Goal: Information Seeking & Learning: Find specific fact

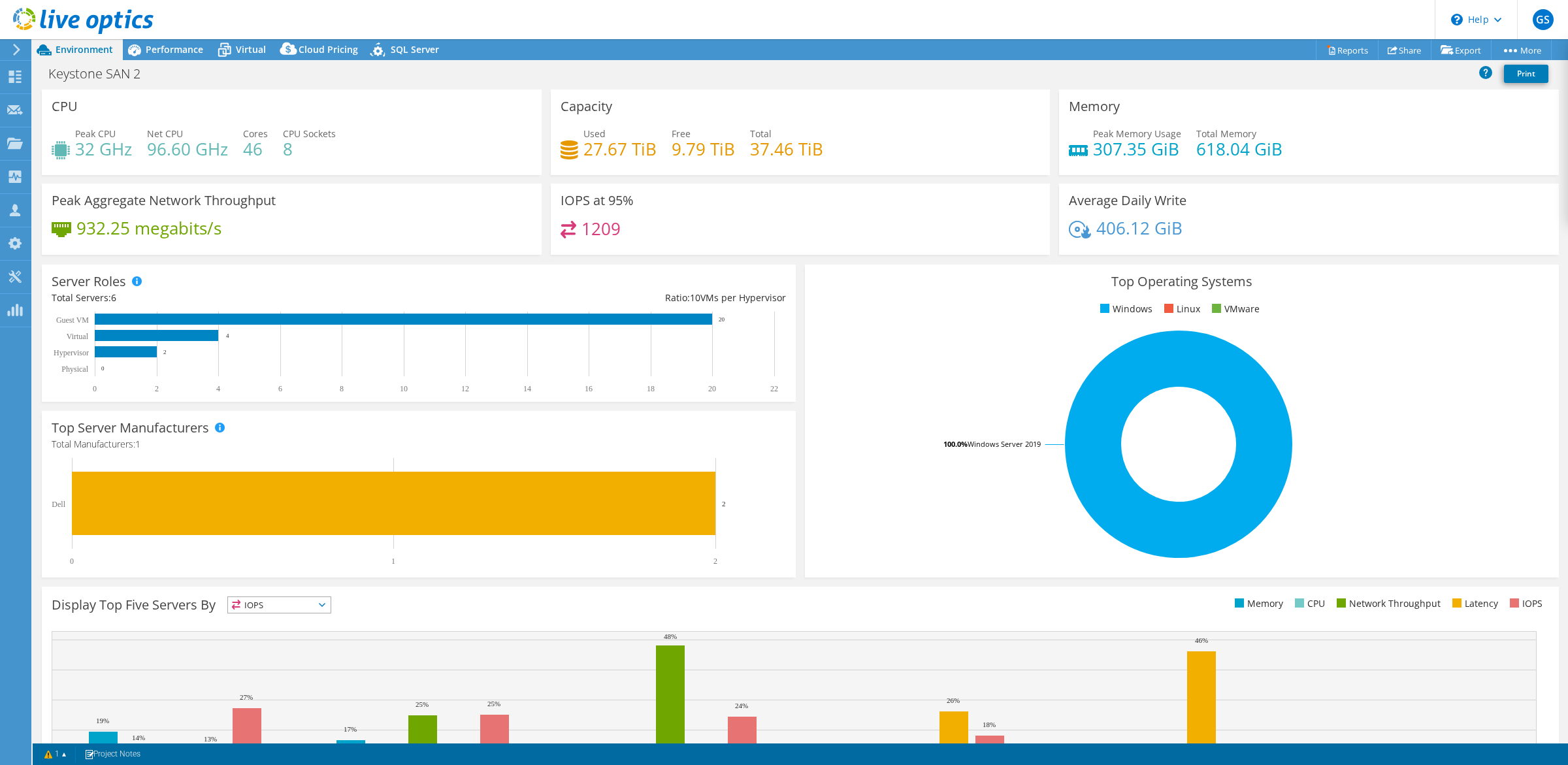
select select "[GEOGRAPHIC_DATA]"
select select "CAD"
drag, startPoint x: 585, startPoint y: 151, endPoint x: 653, endPoint y: 155, distance: 68.1
click at [653, 155] on div "Used 27.67 TiB Free 9.79 TiB Total 37.46 TiB" at bounding box center [800, 148] width 480 height 43
drag, startPoint x: 653, startPoint y: 155, endPoint x: 589, endPoint y: 149, distance: 64.3
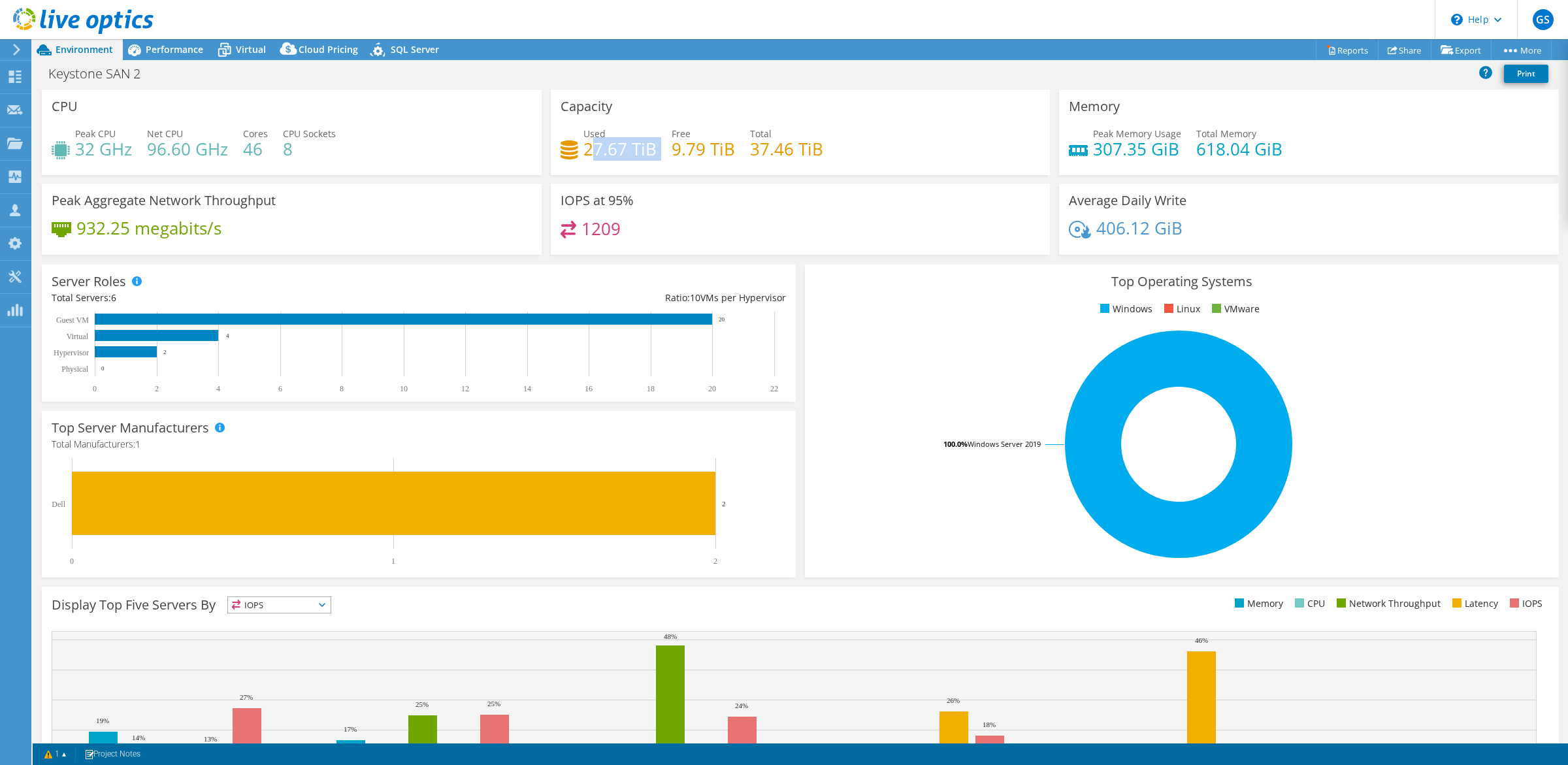
click at [590, 149] on h4 "27.67 TiB" at bounding box center [619, 149] width 73 height 14
drag, startPoint x: 580, startPoint y: 149, endPoint x: 588, endPoint y: 149, distance: 8.0
click at [585, 149] on h4 "27.67 TiB" at bounding box center [619, 149] width 73 height 14
drag, startPoint x: 588, startPoint y: 149, endPoint x: 577, endPoint y: 152, distance: 11.4
click at [577, 152] on div "Used 27.67 TiB" at bounding box center [608, 141] width 96 height 29
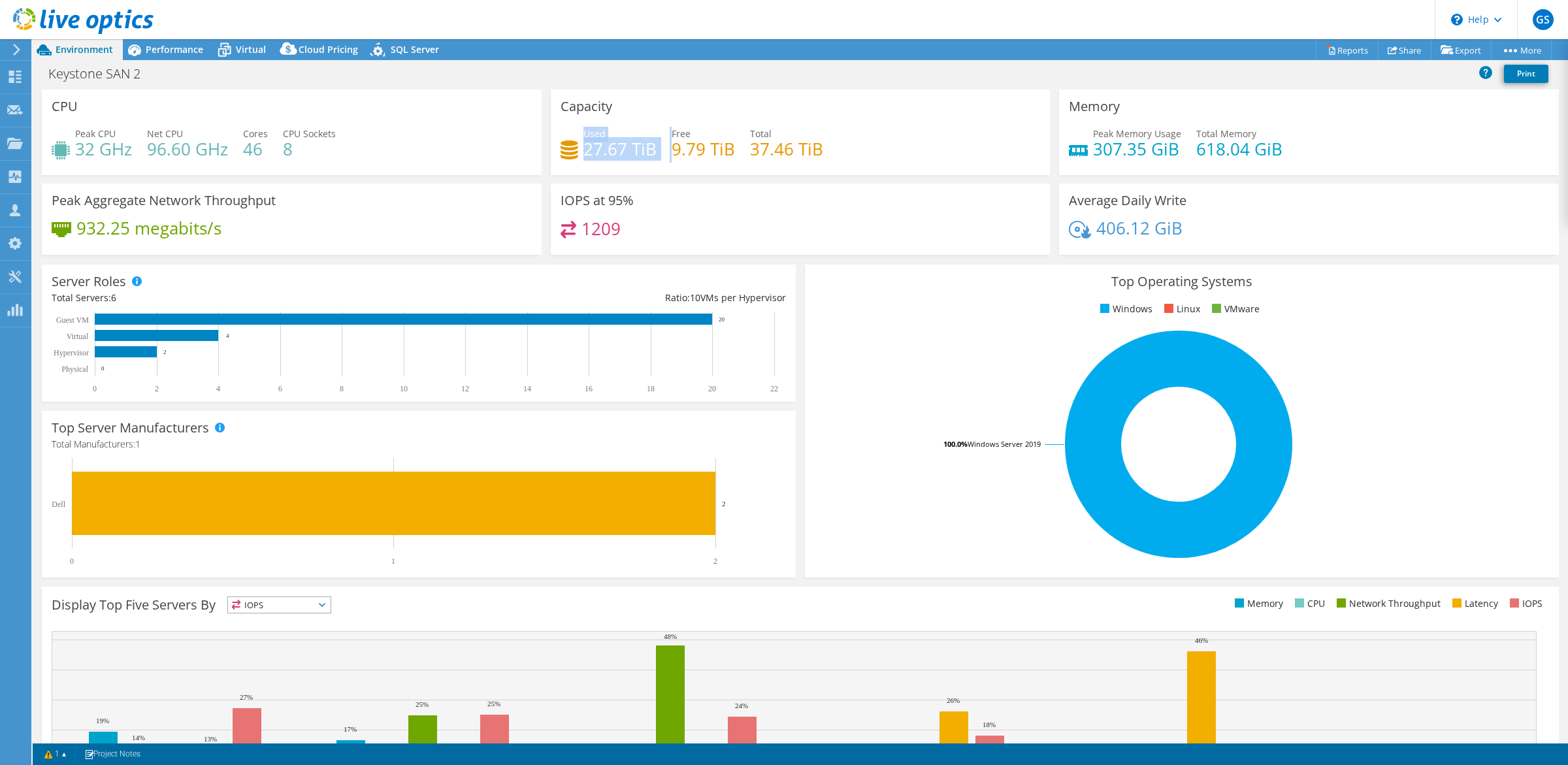
drag, startPoint x: 578, startPoint y: 151, endPoint x: 653, endPoint y: 151, distance: 75.0
click at [653, 151] on div "Used 27.67 TiB Free 9.79 TiB Total 37.46 TiB" at bounding box center [800, 148] width 480 height 43
drag, startPoint x: 653, startPoint y: 151, endPoint x: 647, endPoint y: 147, distance: 7.2
click at [647, 147] on h4 "27.67 TiB" at bounding box center [619, 149] width 73 height 14
drag, startPoint x: 650, startPoint y: 148, endPoint x: 571, endPoint y: 142, distance: 79.2
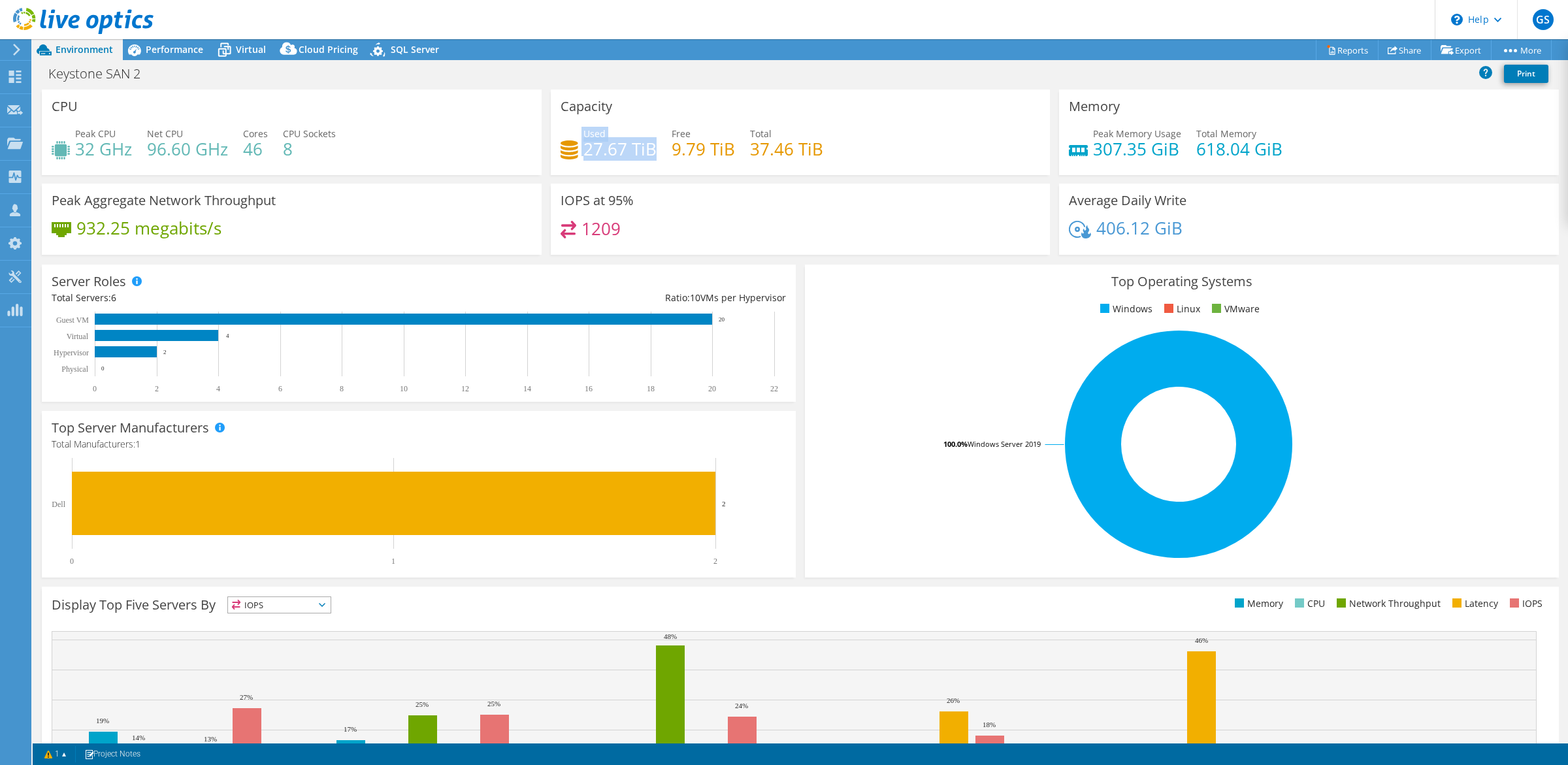
click at [571, 142] on div "Used 27.67 TiB" at bounding box center [608, 141] width 96 height 29
click at [583, 151] on h4 "27.67 TiB" at bounding box center [619, 149] width 73 height 14
drag, startPoint x: 578, startPoint y: 151, endPoint x: 637, endPoint y: 151, distance: 59.0
click at [637, 151] on div "Used 27.67 TiB" at bounding box center [608, 141] width 96 height 29
